Goal: Transaction & Acquisition: Purchase product/service

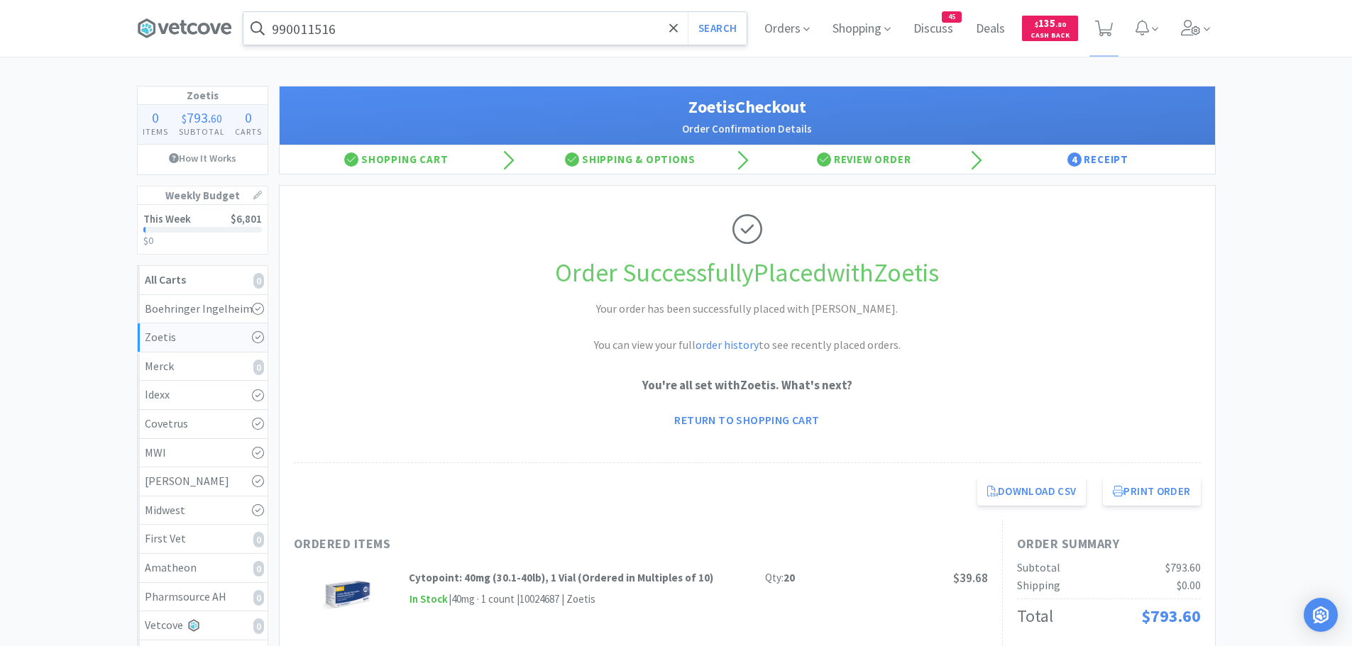
click at [458, 33] on input "990011516" at bounding box center [494, 28] width 503 height 33
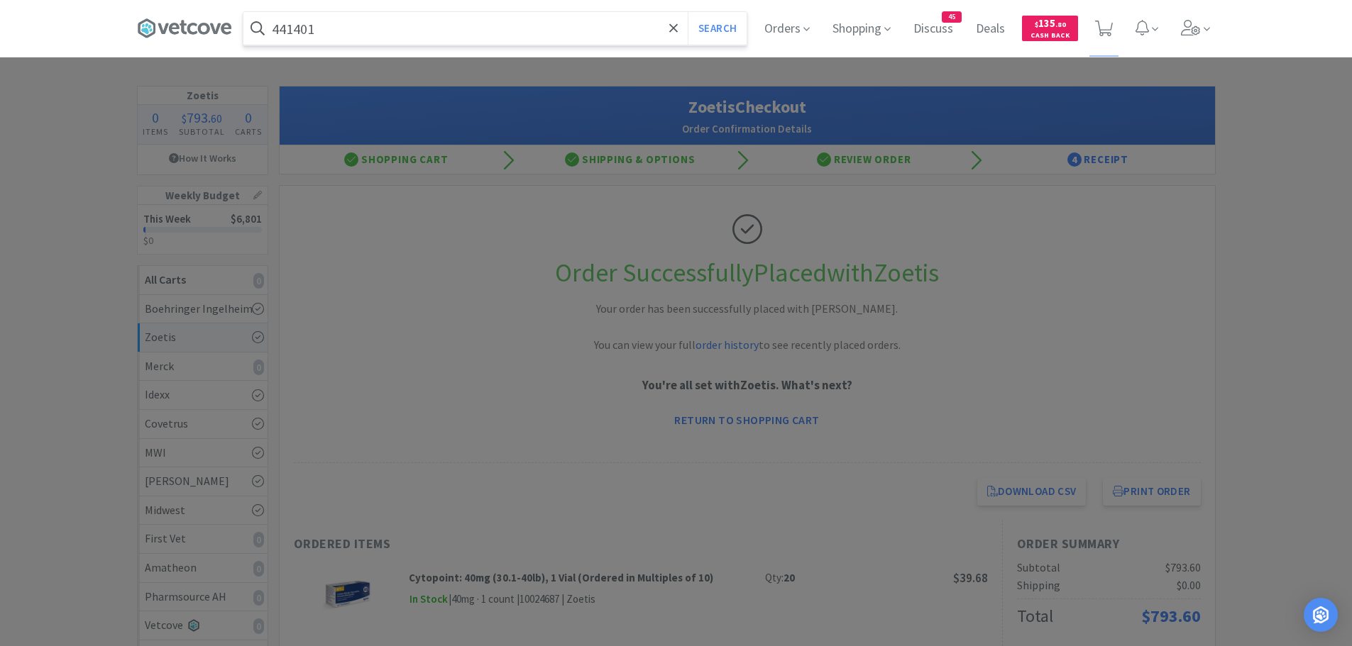
type input "441401"
click at [688, 12] on button "Search" at bounding box center [717, 28] width 59 height 33
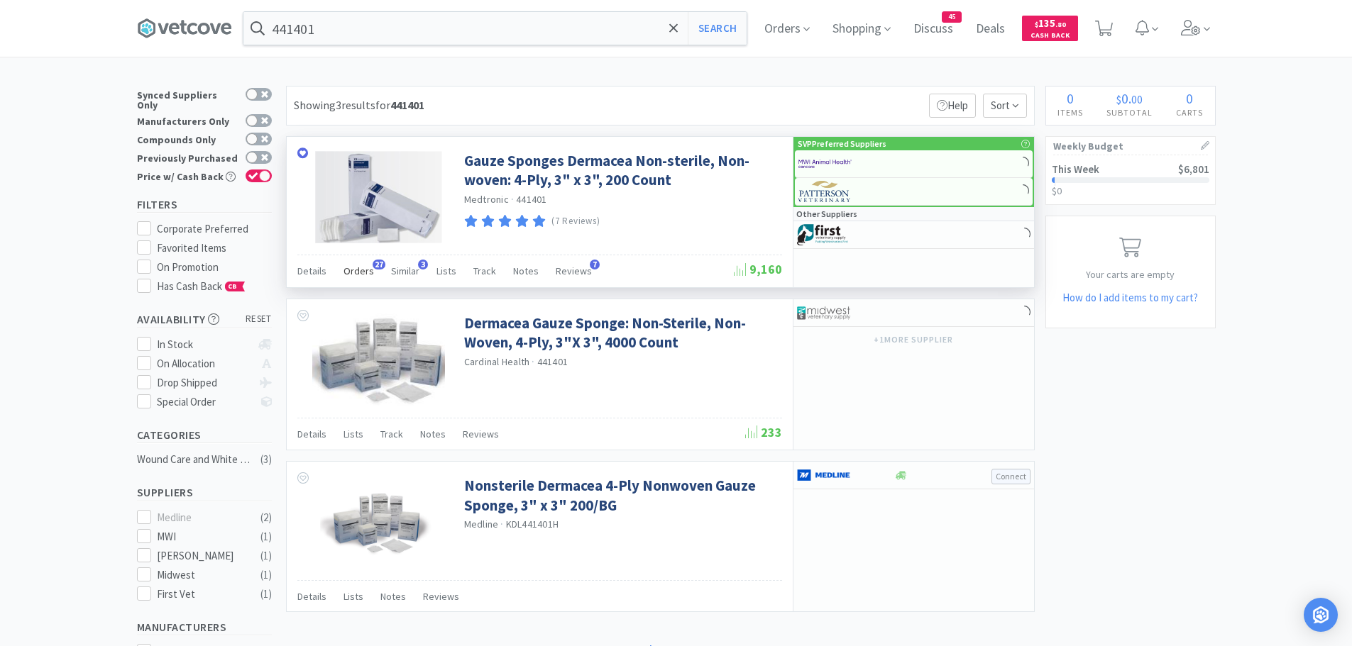
click at [365, 267] on span "Orders" at bounding box center [358, 271] width 31 height 13
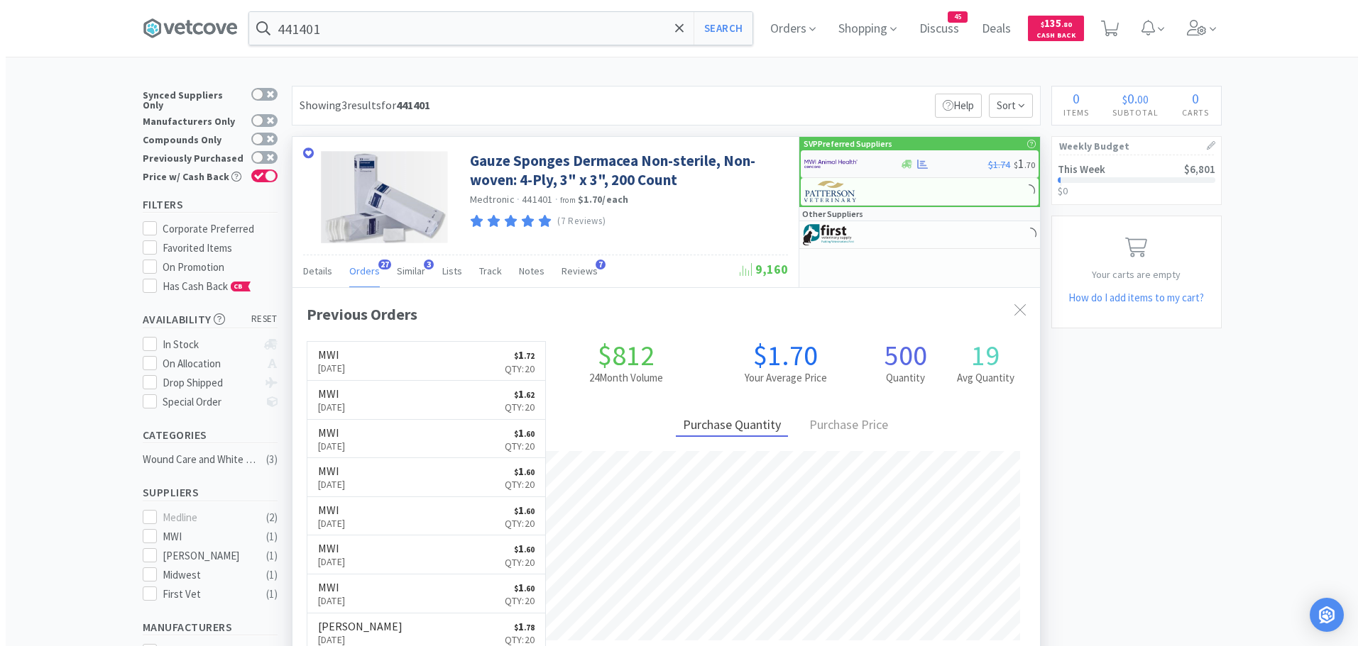
scroll to position [380, 747]
click at [844, 166] on img at bounding box center [824, 163] width 53 height 21
select select "1"
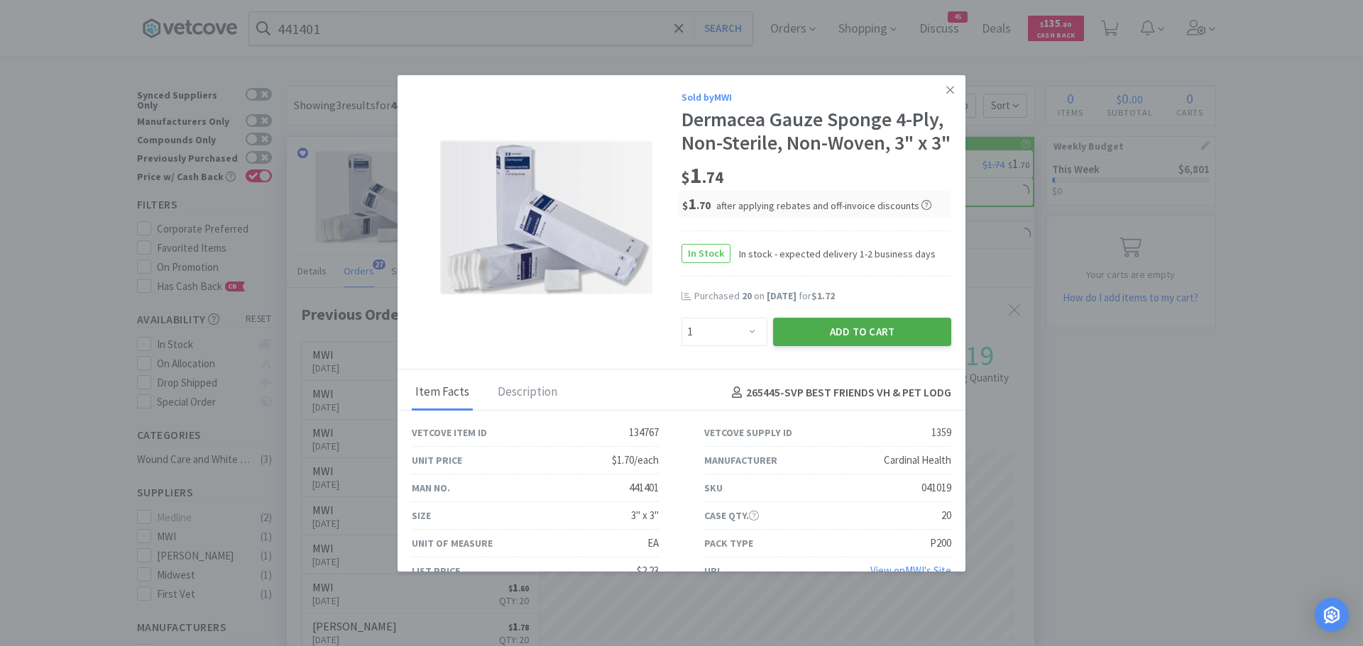
click at [804, 346] on button "Add to Cart" at bounding box center [862, 332] width 178 height 28
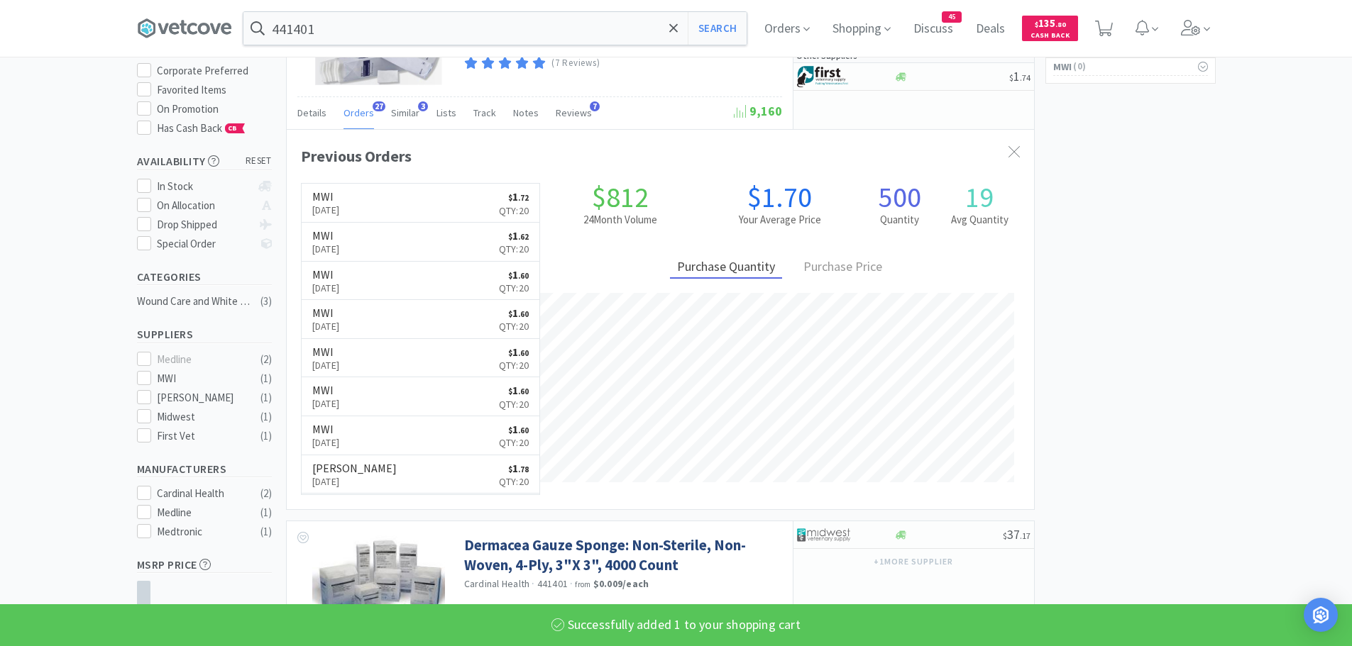
scroll to position [0, 0]
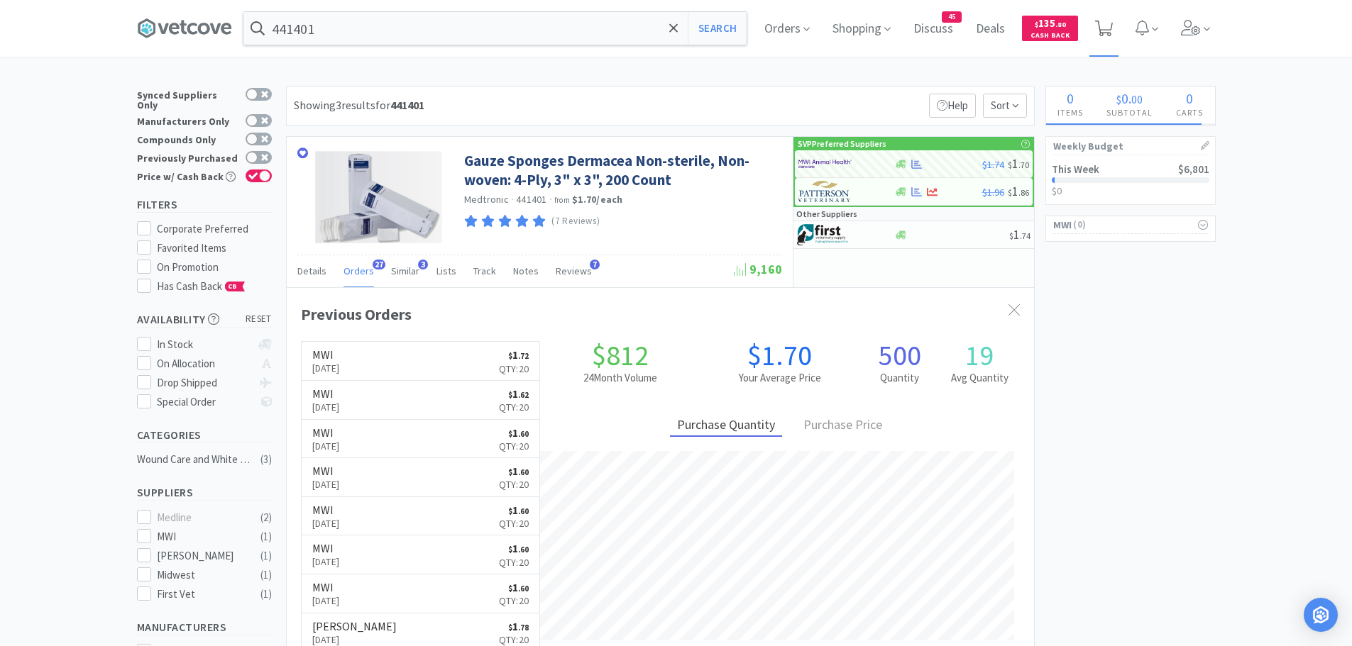
click at [1108, 27] on icon at bounding box center [1104, 29] width 18 height 16
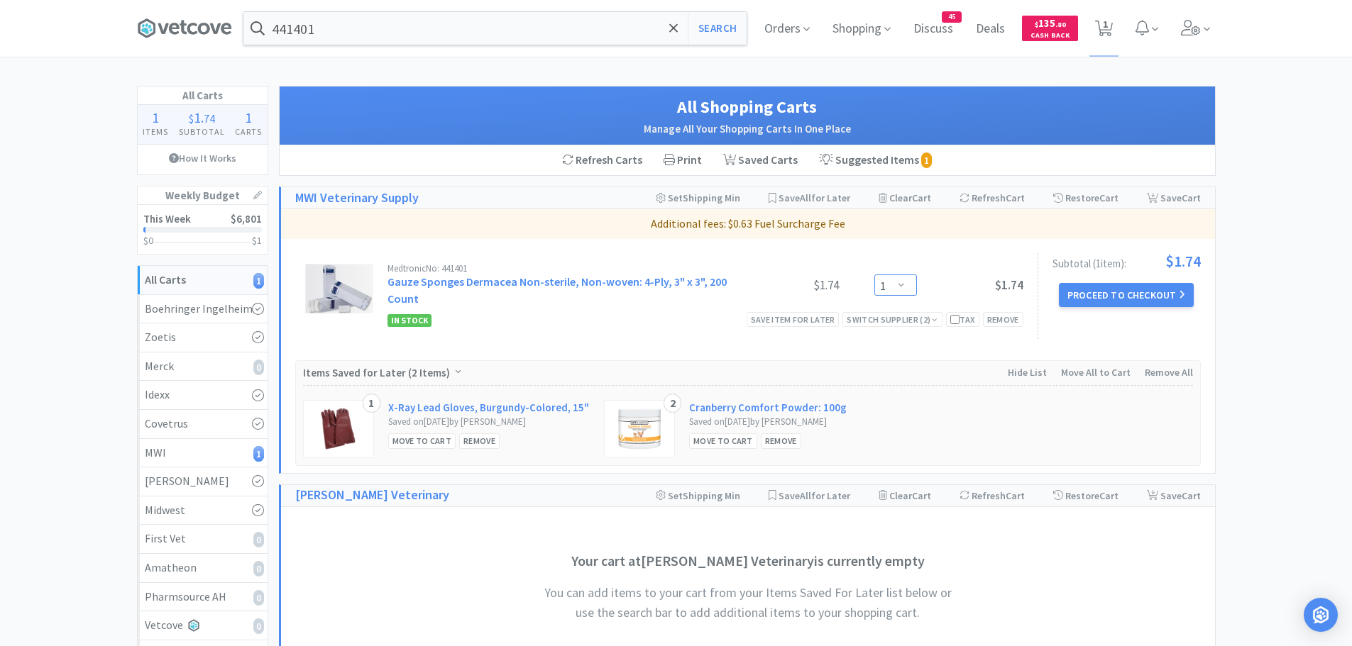
click at [903, 282] on select "Enter Quantity 1 2 3 4 5 6 7 8 9 10 11 12 13 14 15 16 17 18 19 20 Enter Quantity" at bounding box center [895, 285] width 43 height 21
click at [874, 275] on select "Enter Quantity 1 2 3 4 5 6 7 8 9 10 11 12 13 14 15 16 17 18 19 20 Enter Quantity" at bounding box center [895, 285] width 43 height 21
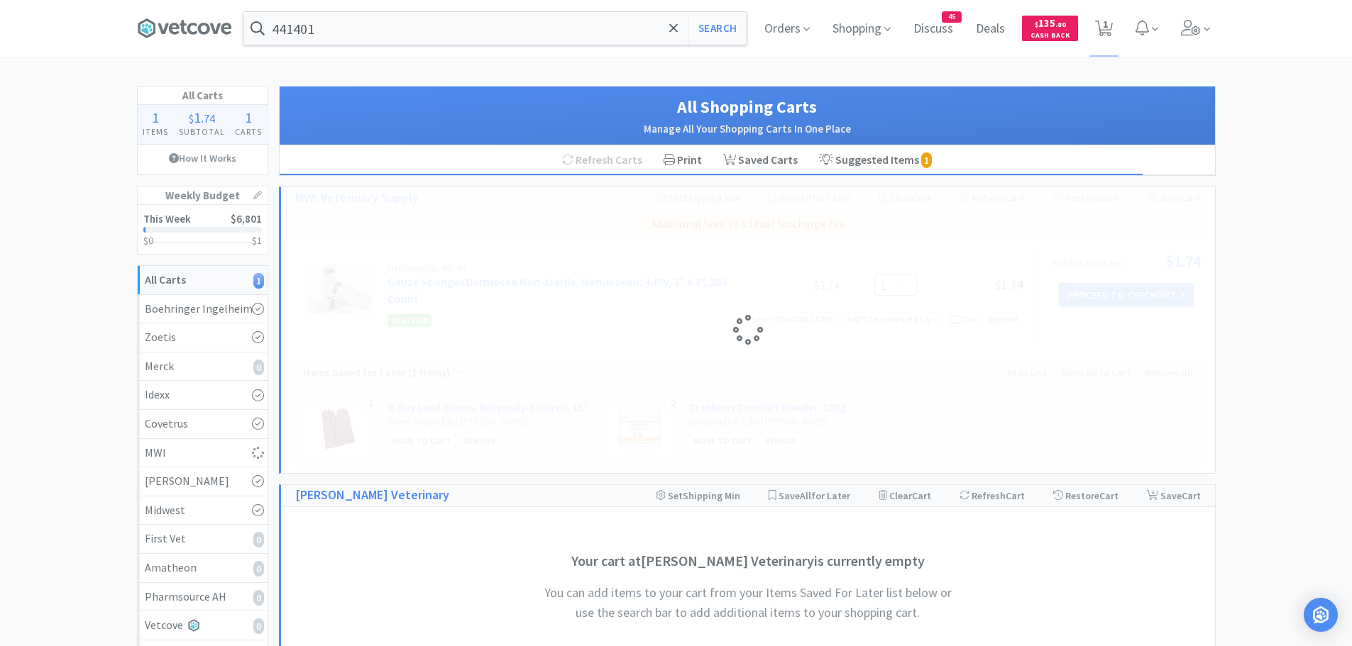
select select "20"
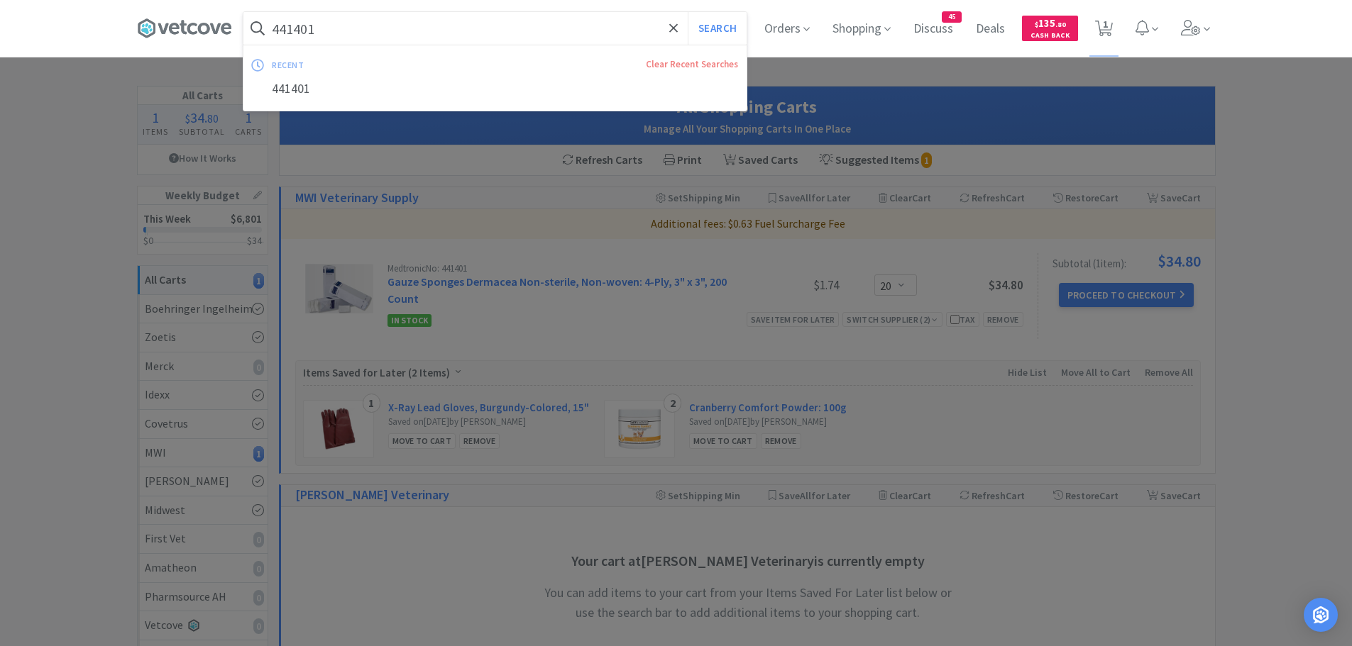
click at [356, 33] on input "441401" at bounding box center [494, 28] width 503 height 33
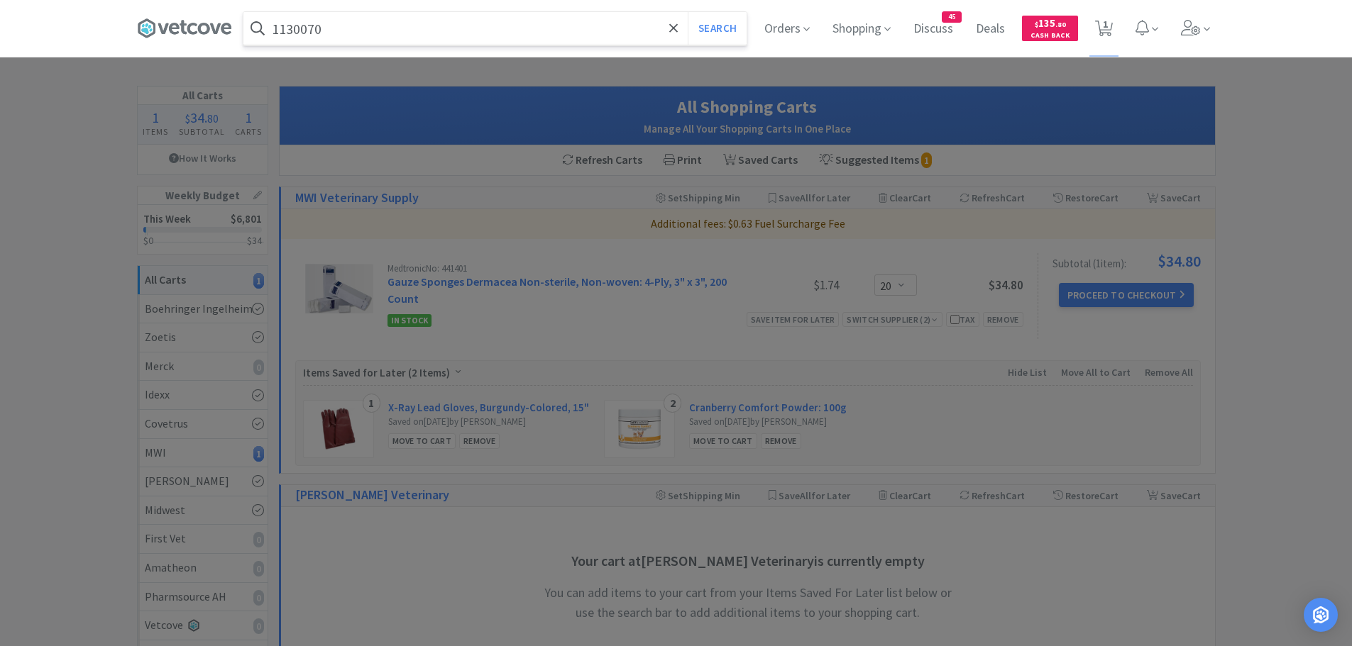
type input "1130070"
click at [688, 12] on button "Search" at bounding box center [717, 28] width 59 height 33
select select "20"
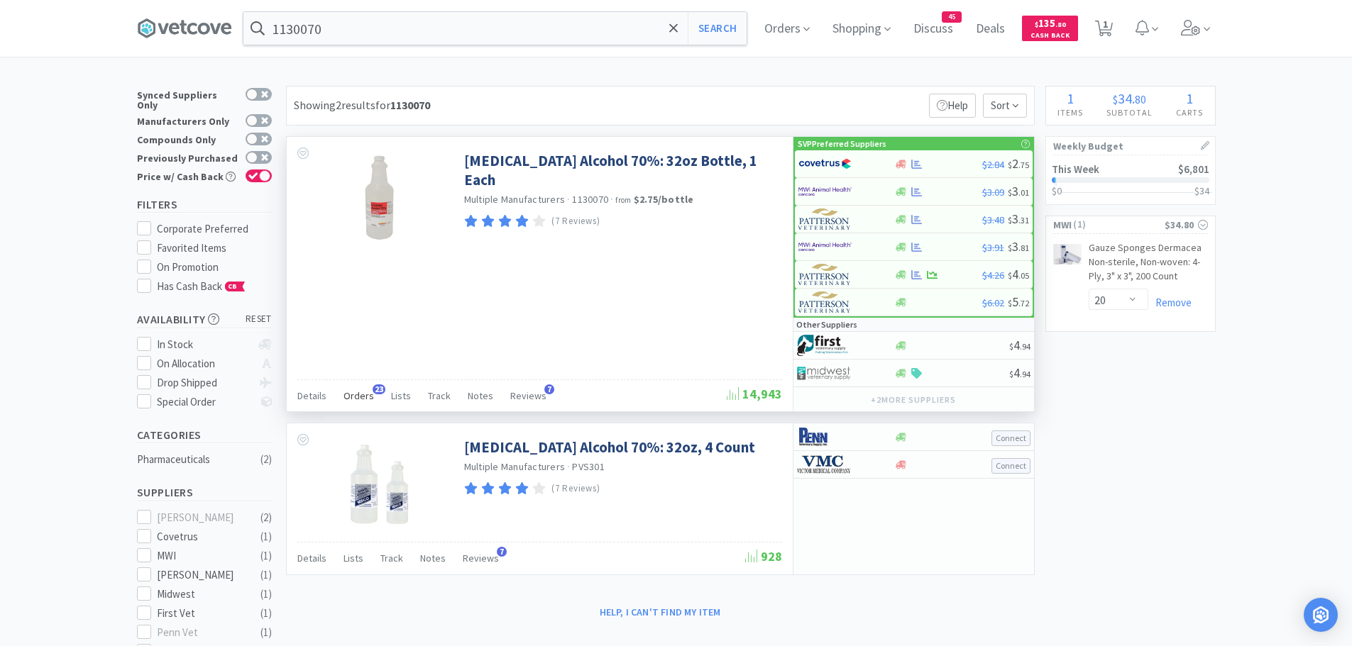
click at [350, 397] on span "Orders" at bounding box center [358, 396] width 31 height 13
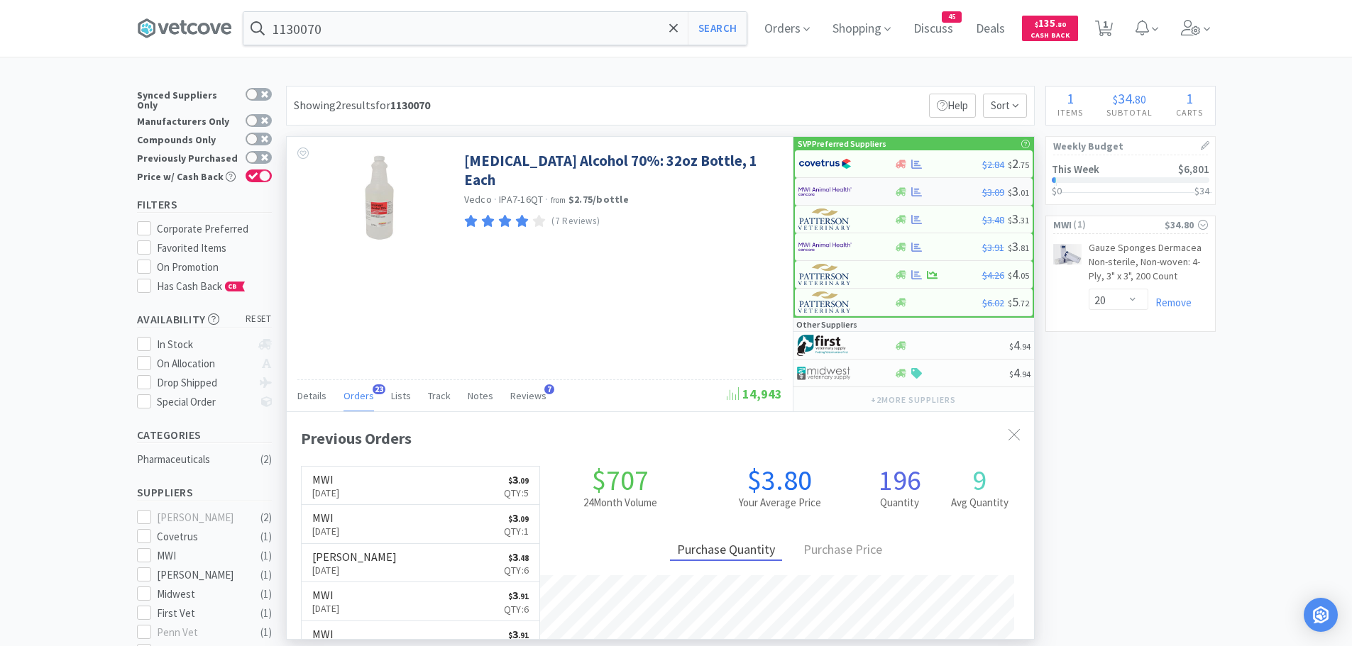
scroll to position [380, 747]
click at [824, 197] on img at bounding box center [824, 191] width 53 height 21
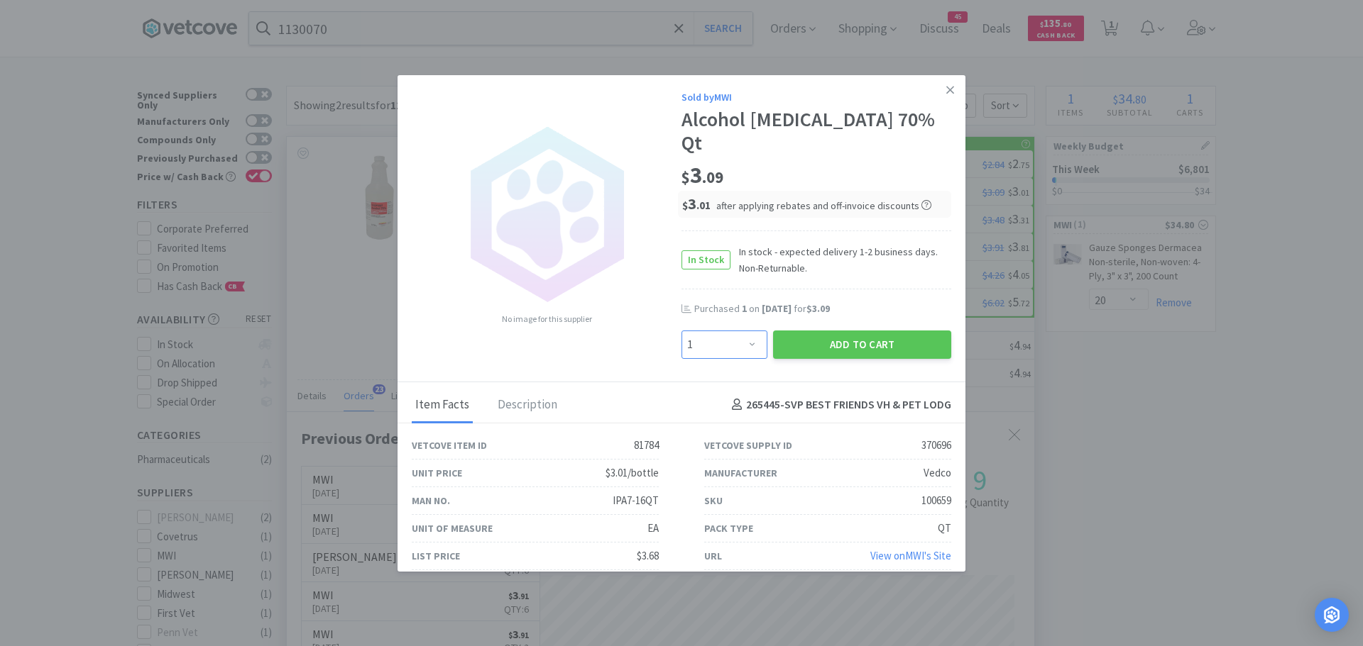
click at [749, 331] on select "Enter Quantity 1 2 3 4 5 6 7 8 9 10 11 12 13 14 15 16 17 18 19 20 Enter Quantity" at bounding box center [724, 345] width 86 height 28
select select "5"
click at [681, 331] on select "Enter Quantity 1 2 3 4 5 6 7 8 9 10 11 12 13 14 15 16 17 18 19 20 Enter Quantity" at bounding box center [724, 345] width 86 height 28
click at [817, 331] on button "Add to Cart" at bounding box center [862, 345] width 178 height 28
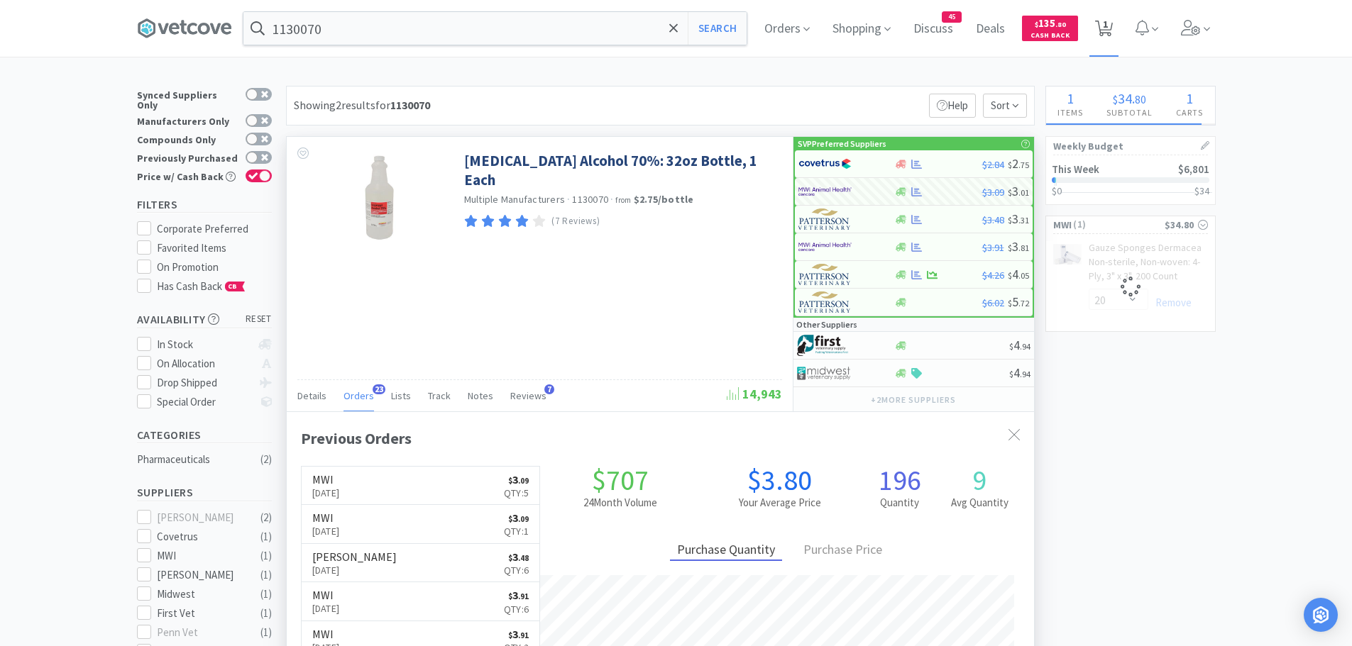
select select "5"
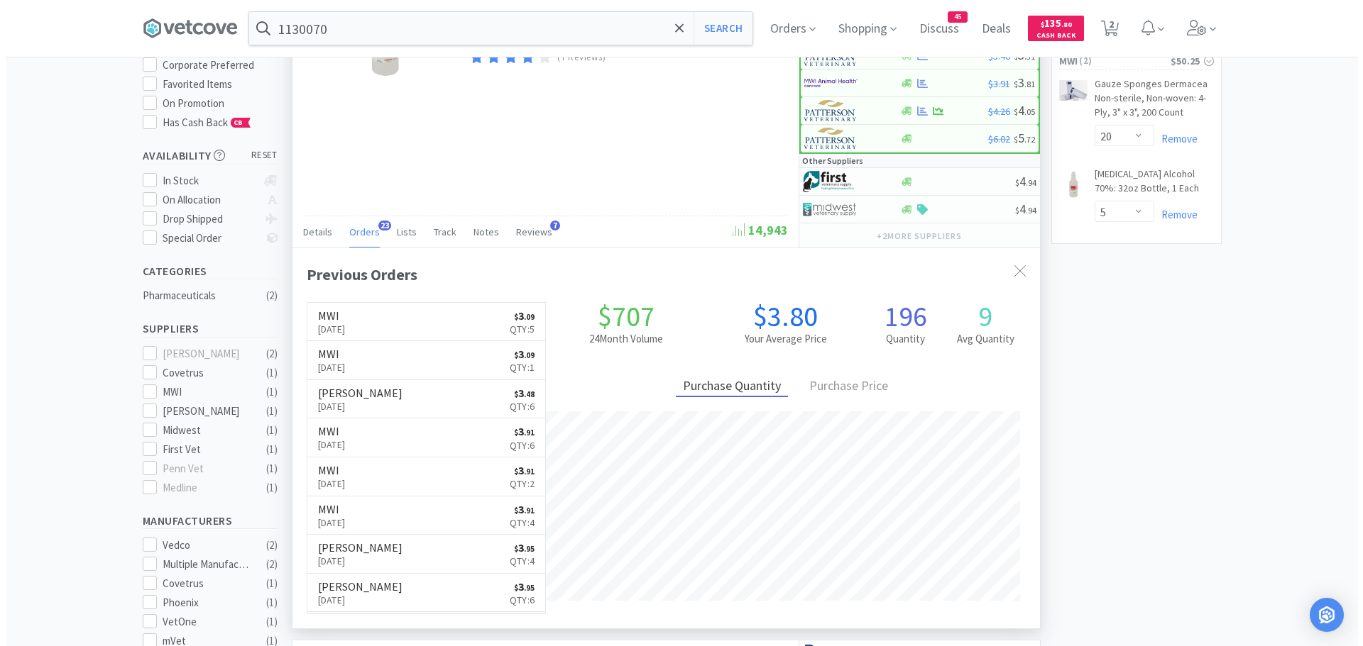
scroll to position [0, 0]
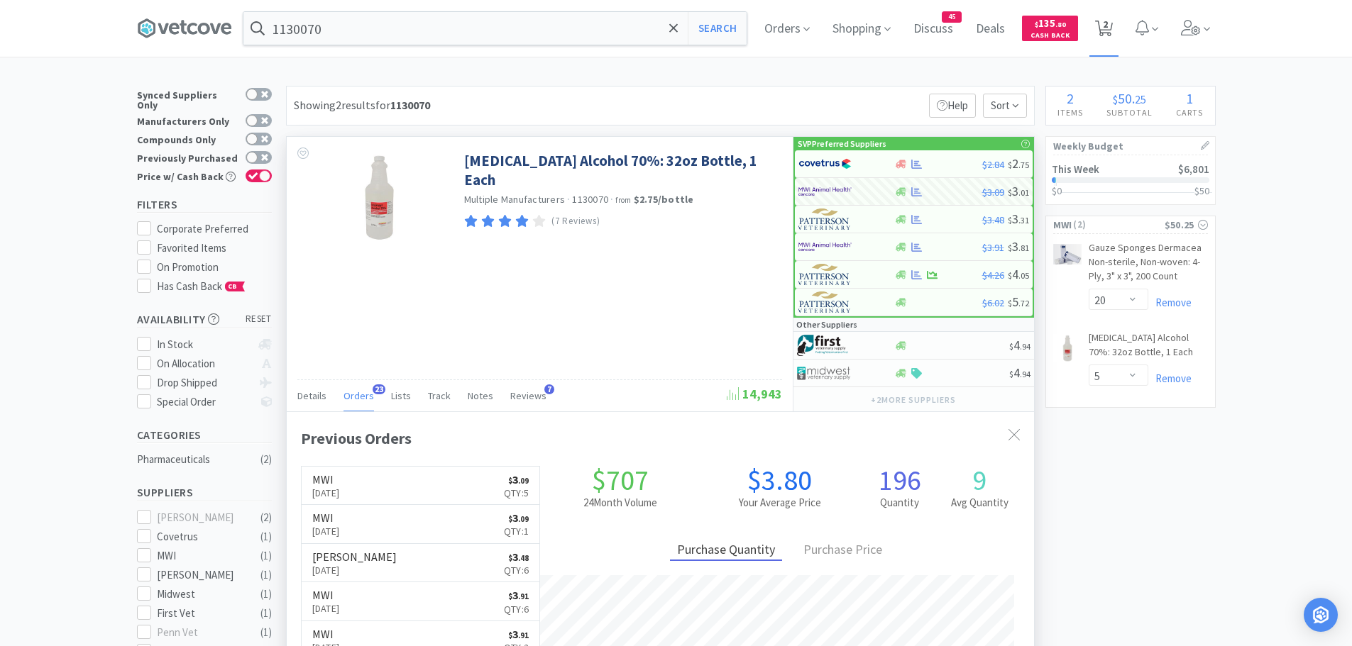
click at [1113, 28] on icon at bounding box center [1104, 29] width 18 height 16
select select "20"
select select "5"
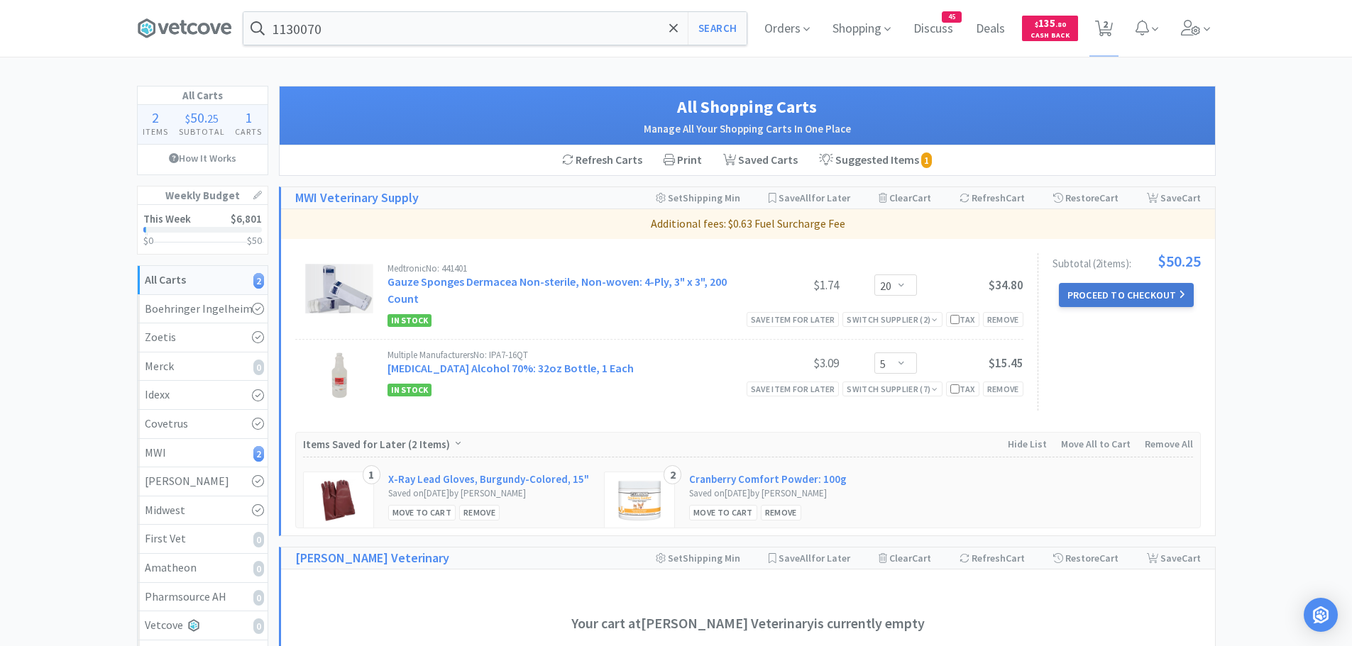
click at [1128, 292] on button "Proceed to Checkout" at bounding box center [1126, 295] width 135 height 24
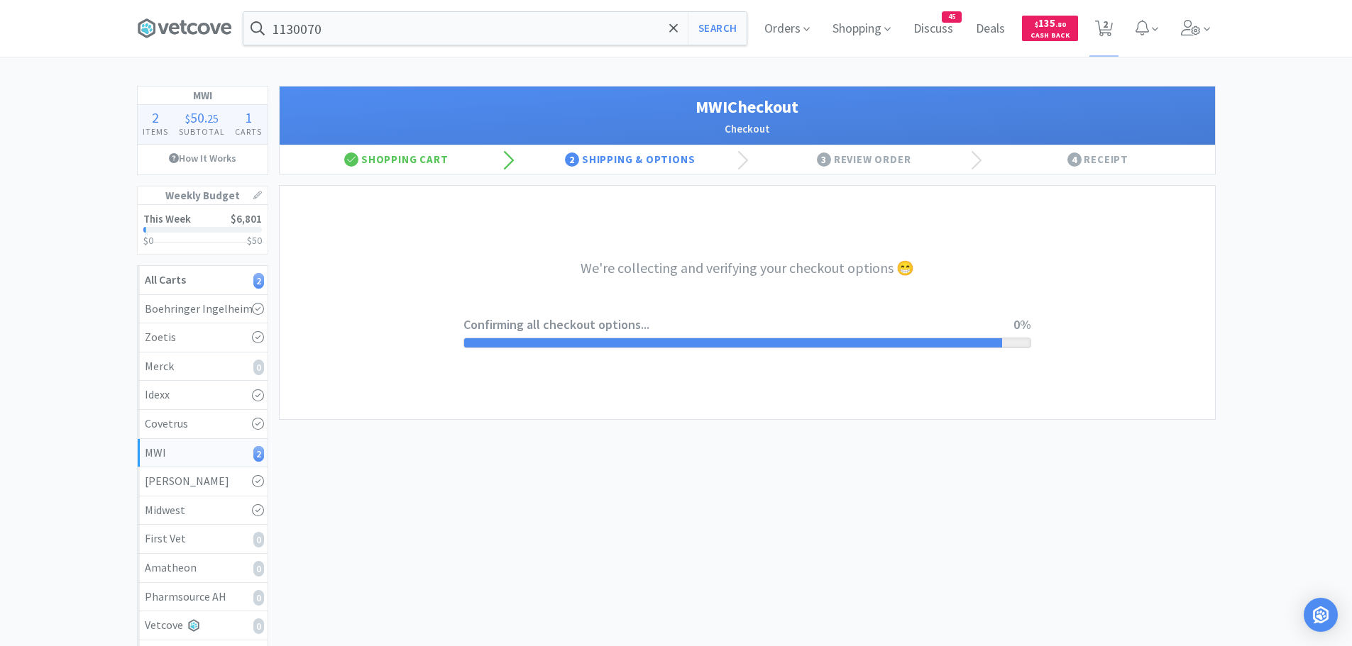
select select "STD_"
select select "FGA"
